Goal: Find specific page/section: Find specific page/section

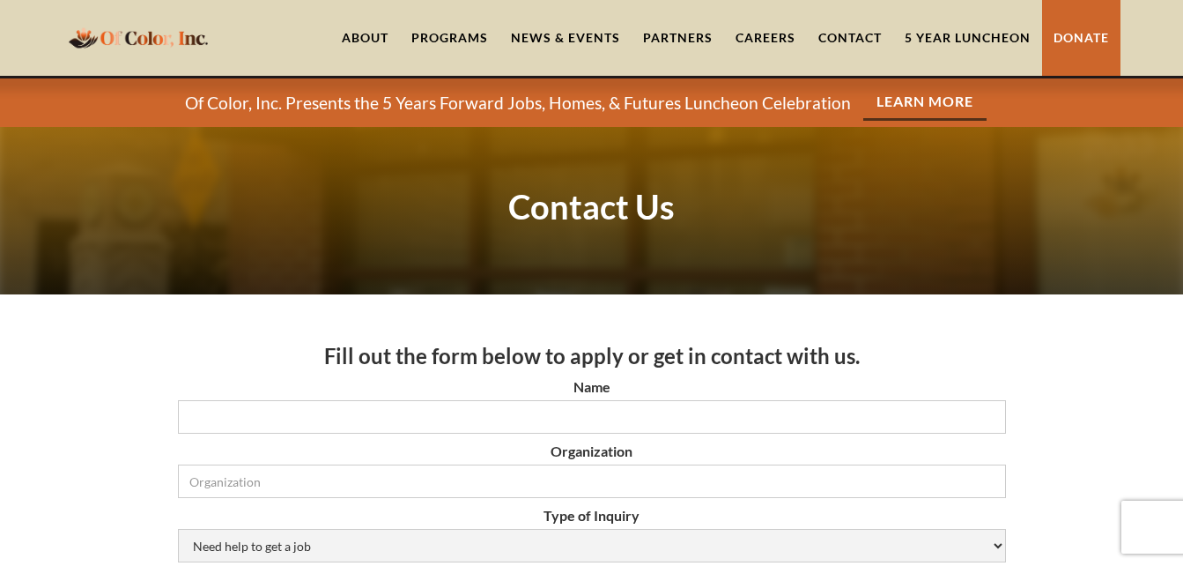
click at [968, 347] on h3 "Fill out the form below to apply or get in contact with us." at bounding box center [592, 356] width 828 height 26
click at [773, 37] on link "Careers" at bounding box center [765, 38] width 83 height 76
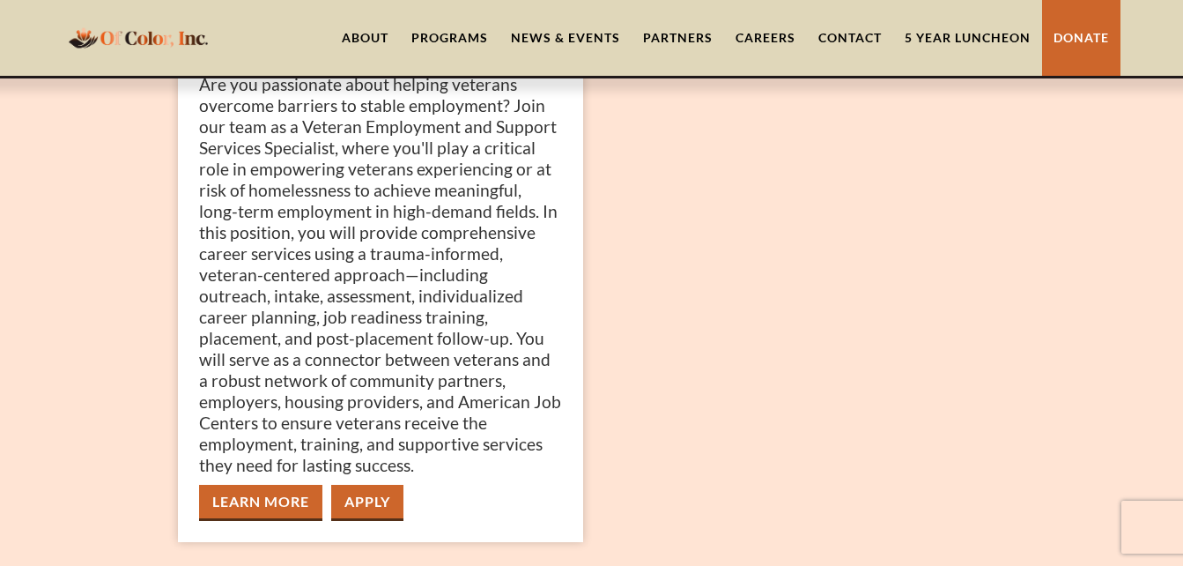
scroll to position [367, 0]
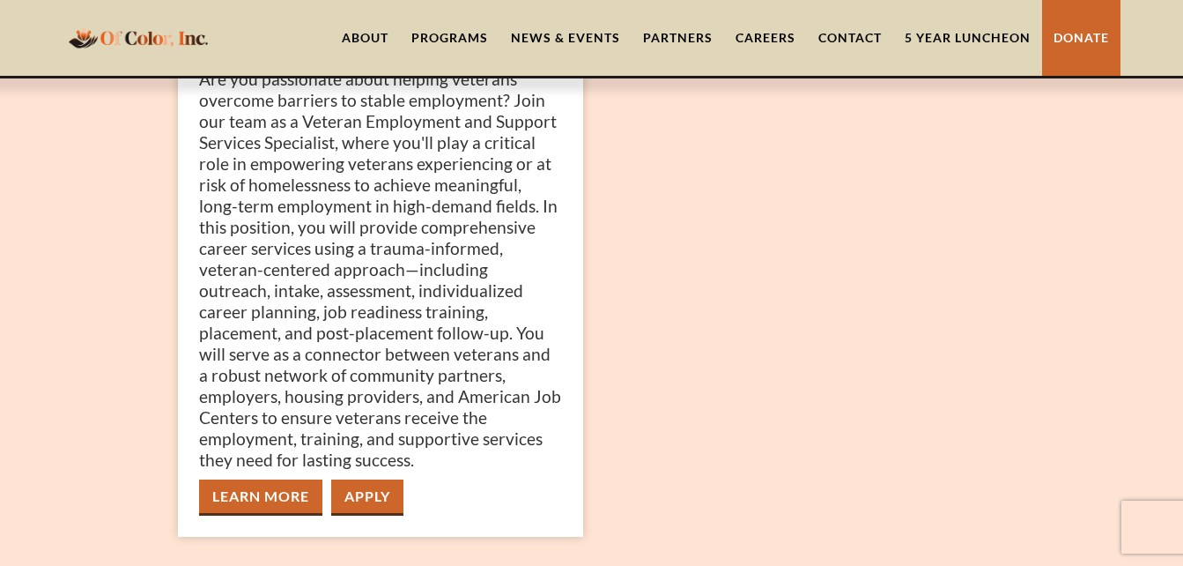
click at [251, 504] on link "Learn More" at bounding box center [260, 497] width 123 height 36
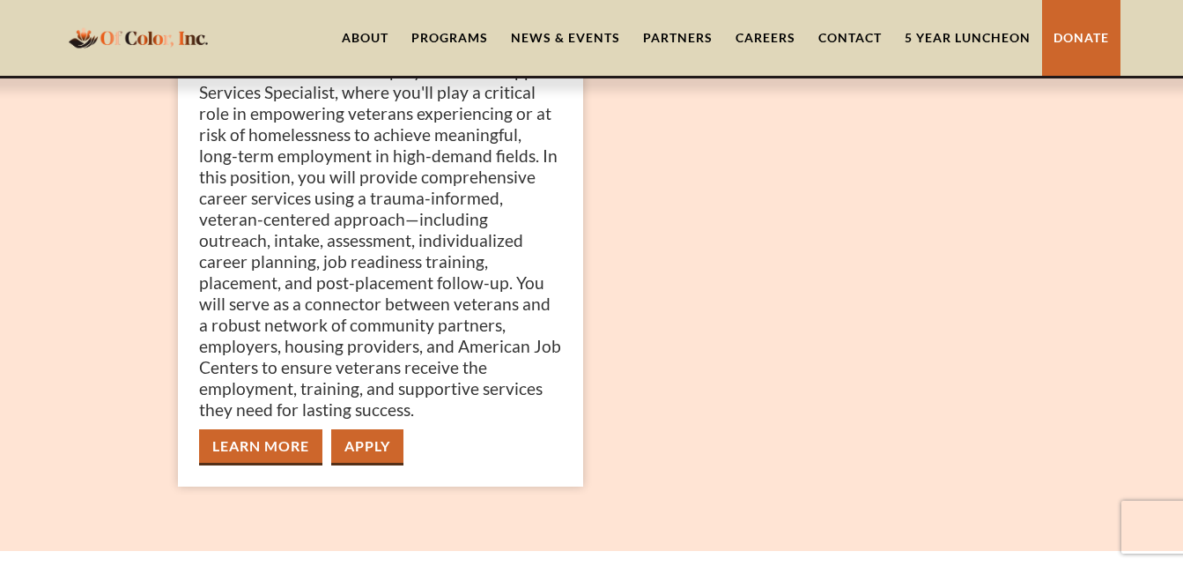
scroll to position [453, 0]
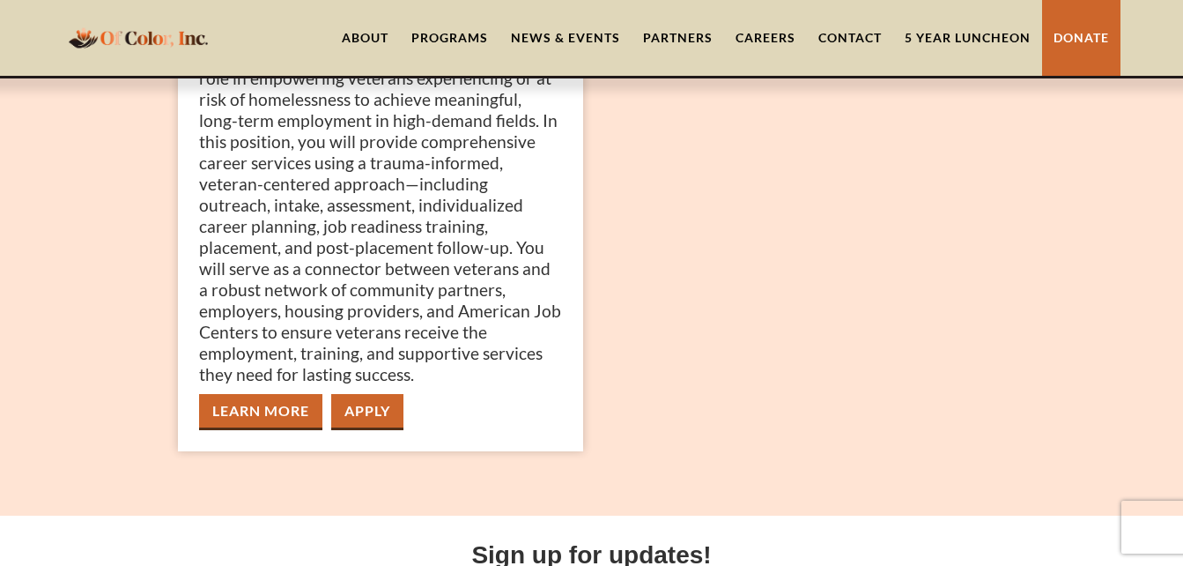
click at [296, 408] on link "Learn More" at bounding box center [260, 412] width 123 height 36
